Goal: Check status

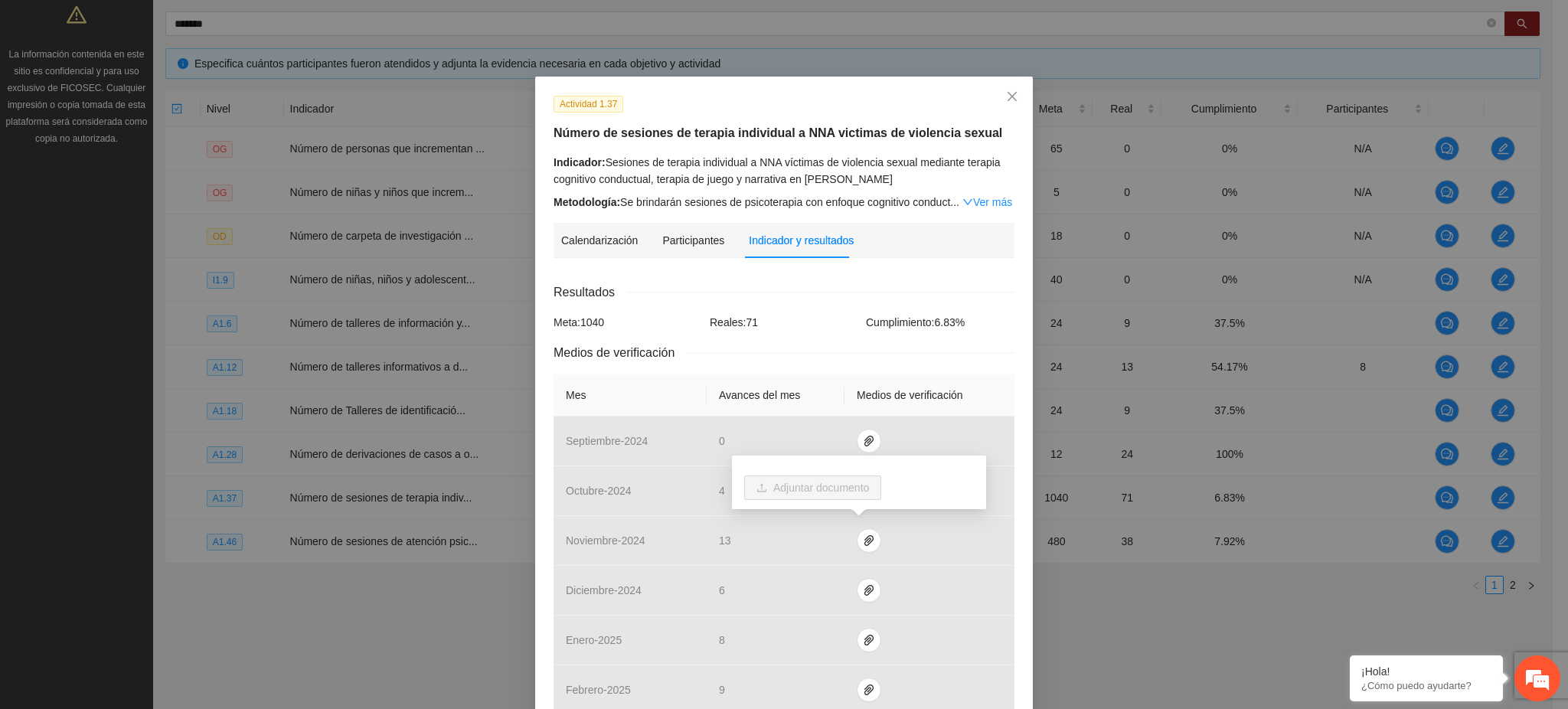
scroll to position [454, 0]
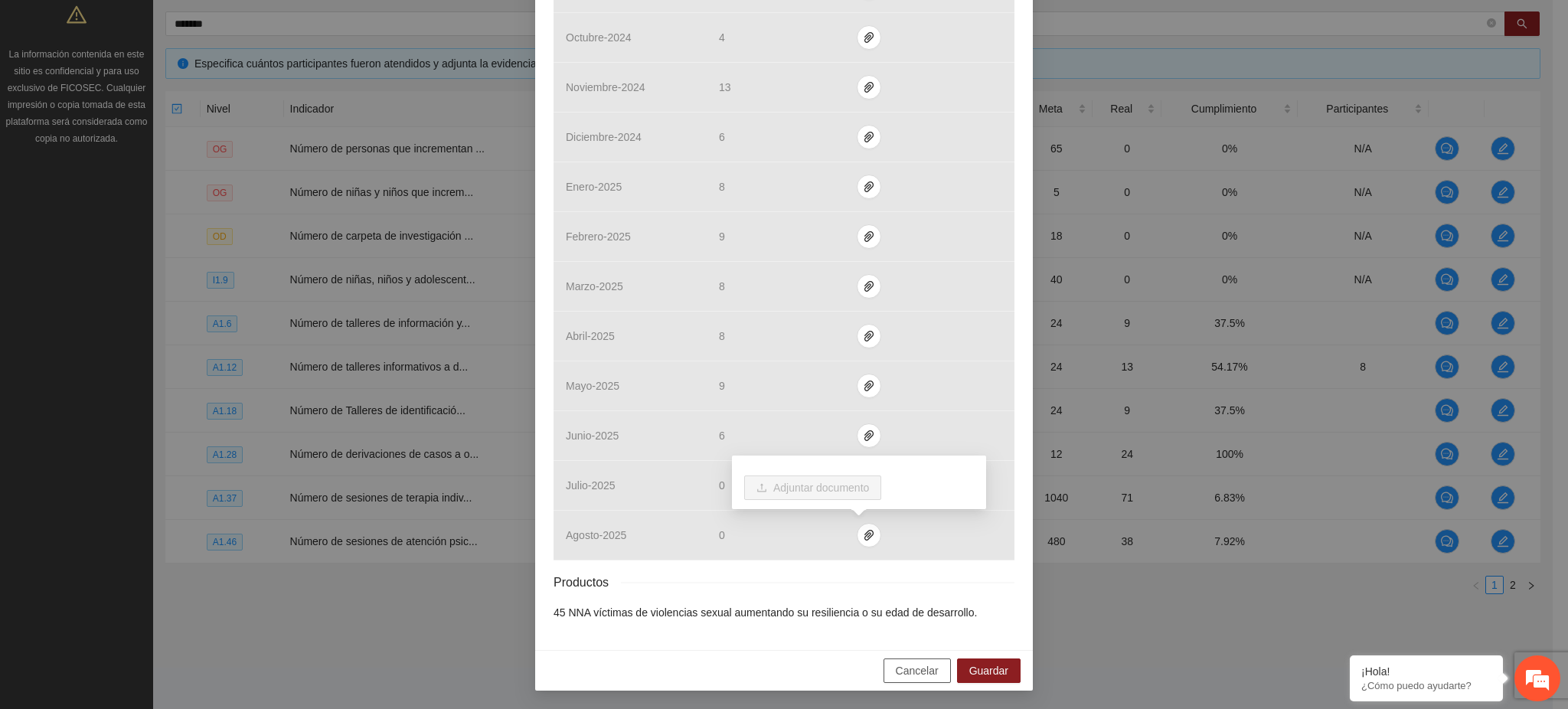
click at [908, 668] on span "Cancelar" at bounding box center [917, 670] width 43 height 17
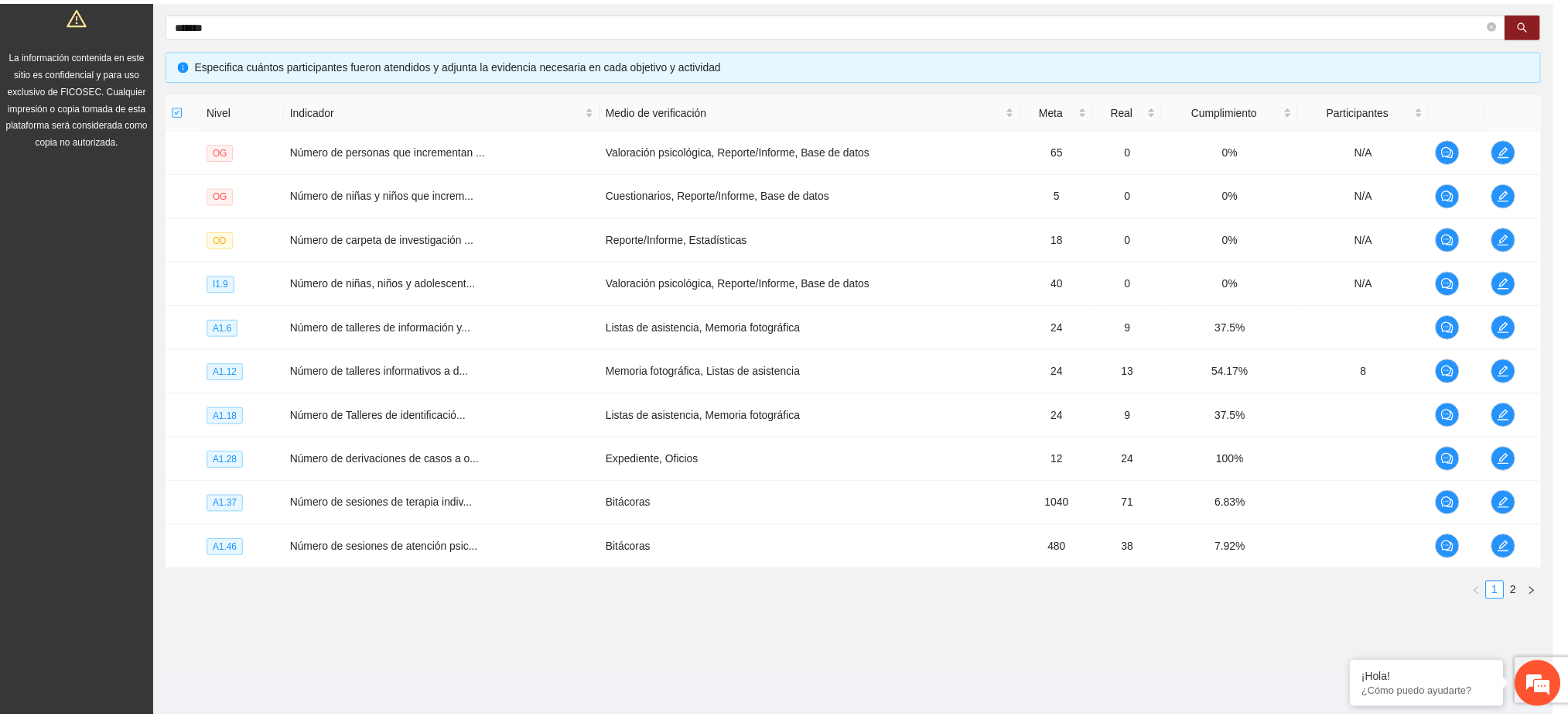
scroll to position [381, 0]
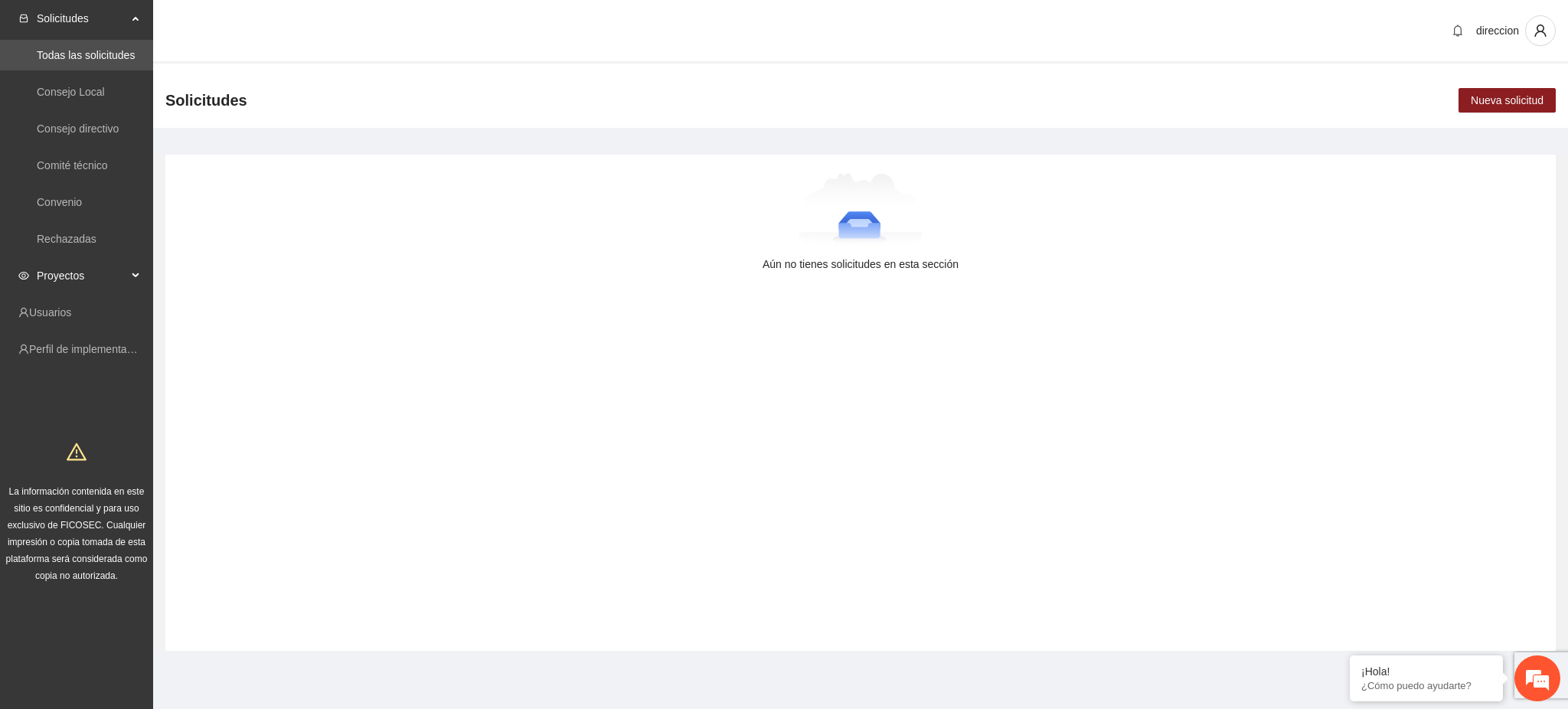
click at [86, 277] on span "Proyectos" at bounding box center [82, 275] width 90 height 31
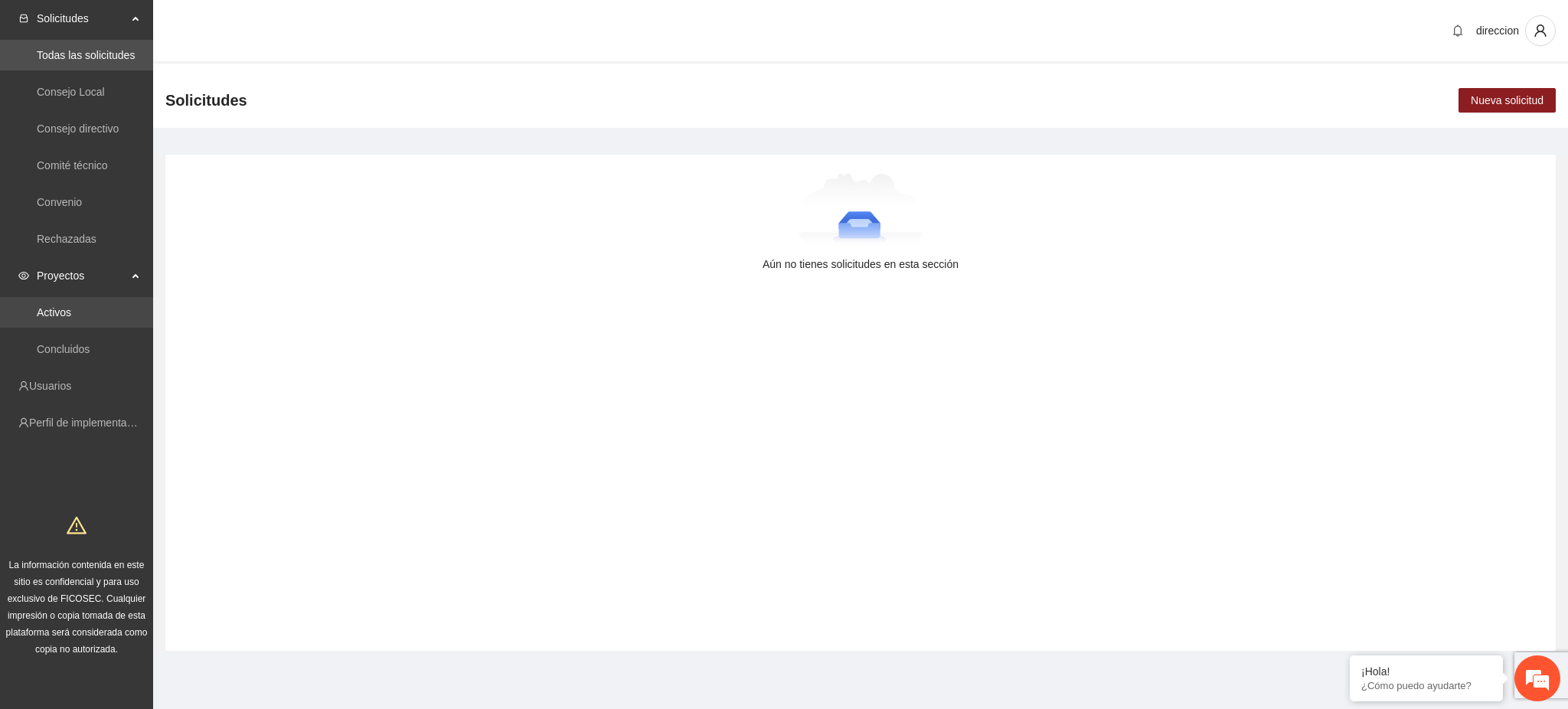
click at [67, 314] on link "Activos" at bounding box center [54, 312] width 35 height 12
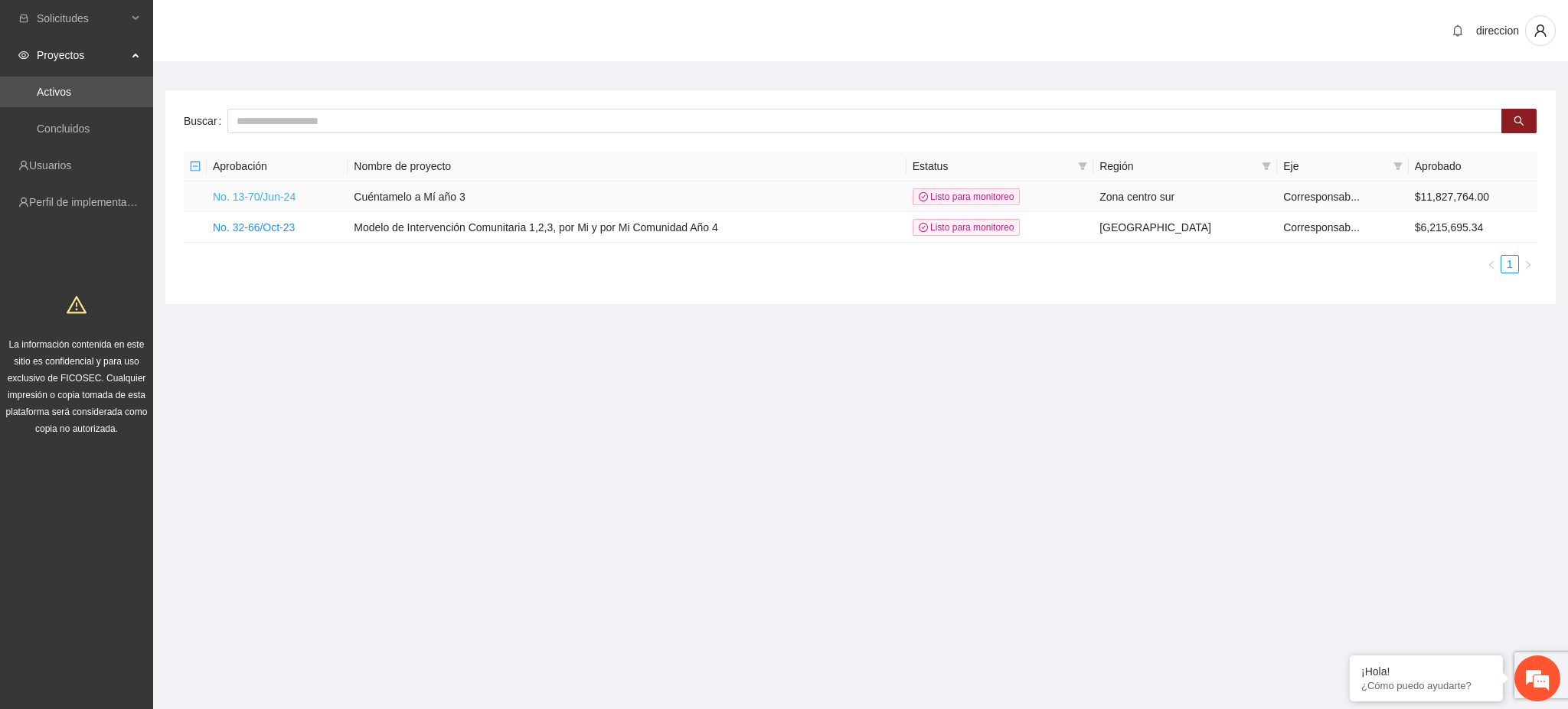
click at [237, 195] on link "No. 13-70/Jun-24" at bounding box center [254, 196] width 83 height 12
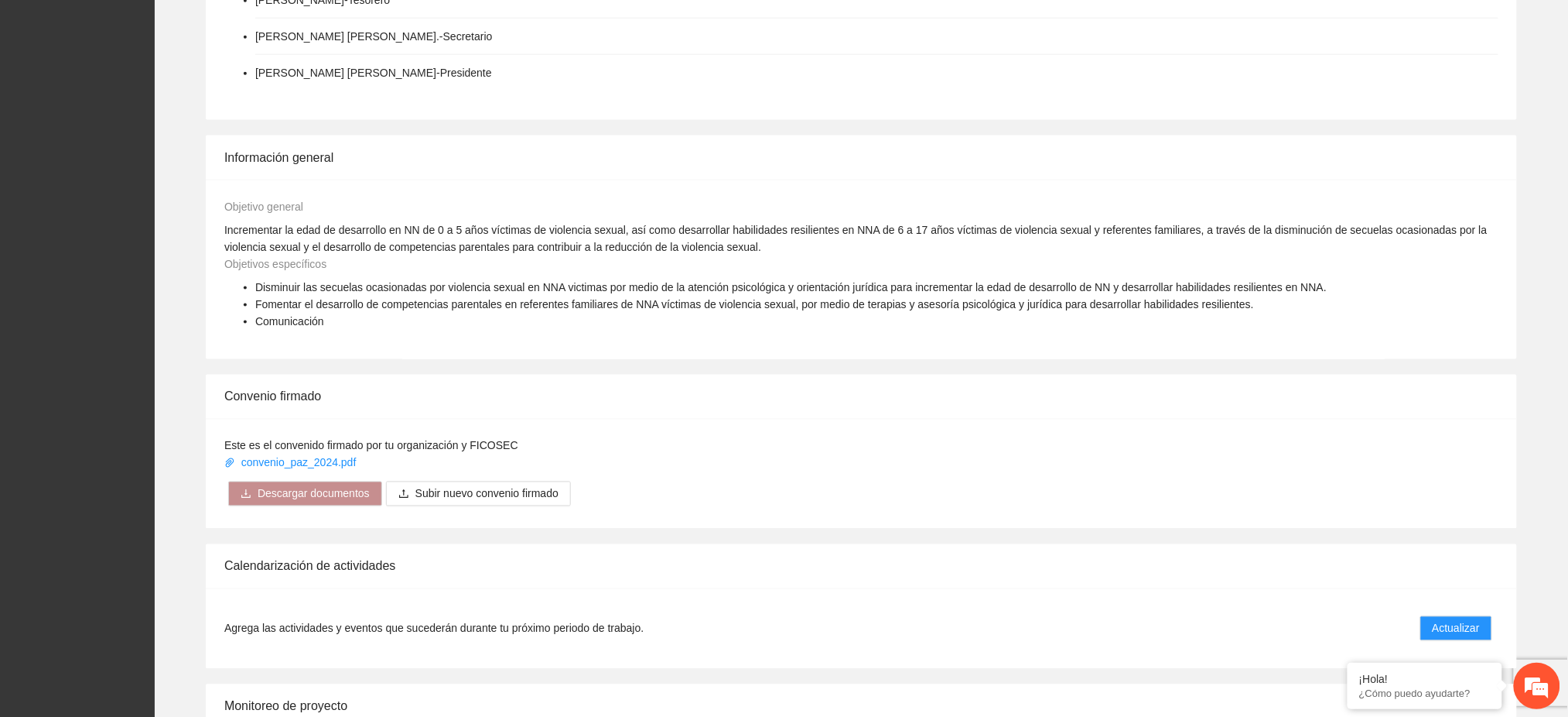
scroll to position [929, 0]
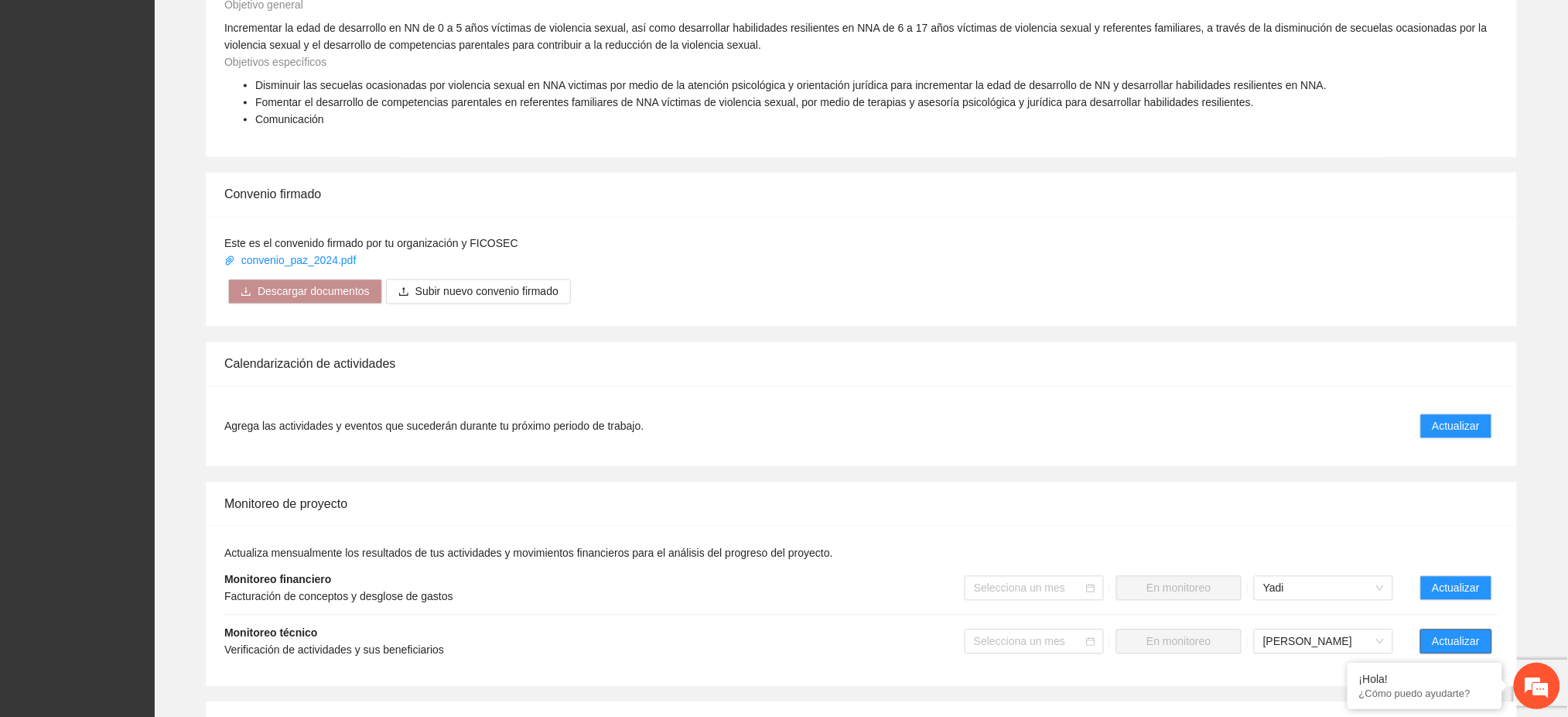
click at [1445, 635] on button "Actualizar" at bounding box center [1456, 641] width 72 height 25
